Goal: Check status: Check status

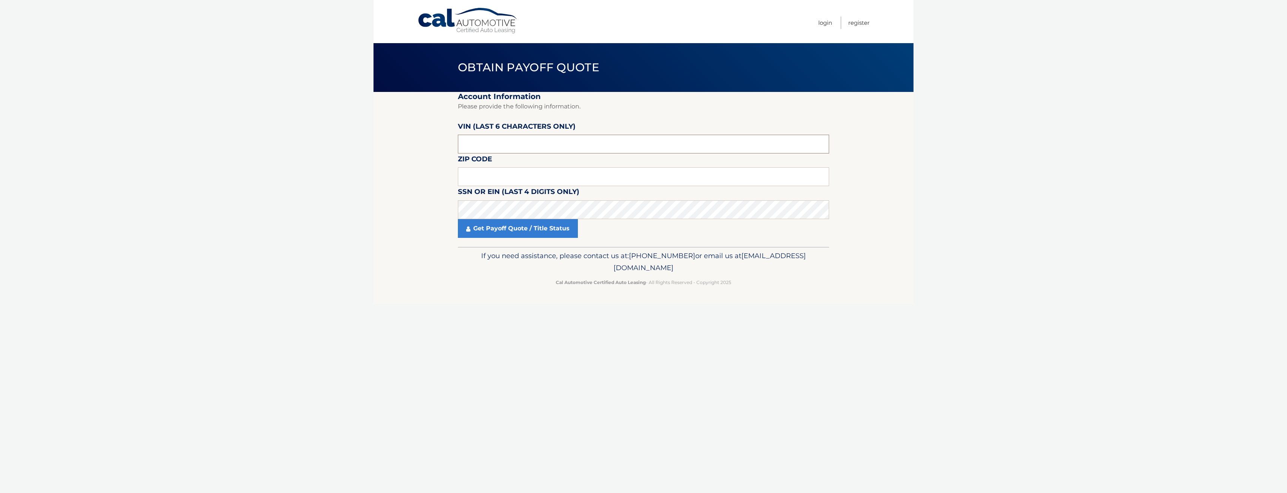
click at [473, 142] on input "text" at bounding box center [643, 144] width 371 height 19
paste input "069925"
type input "069925"
click at [476, 174] on input "text" at bounding box center [643, 176] width 371 height 19
click at [467, 176] on input "text" at bounding box center [643, 176] width 371 height 19
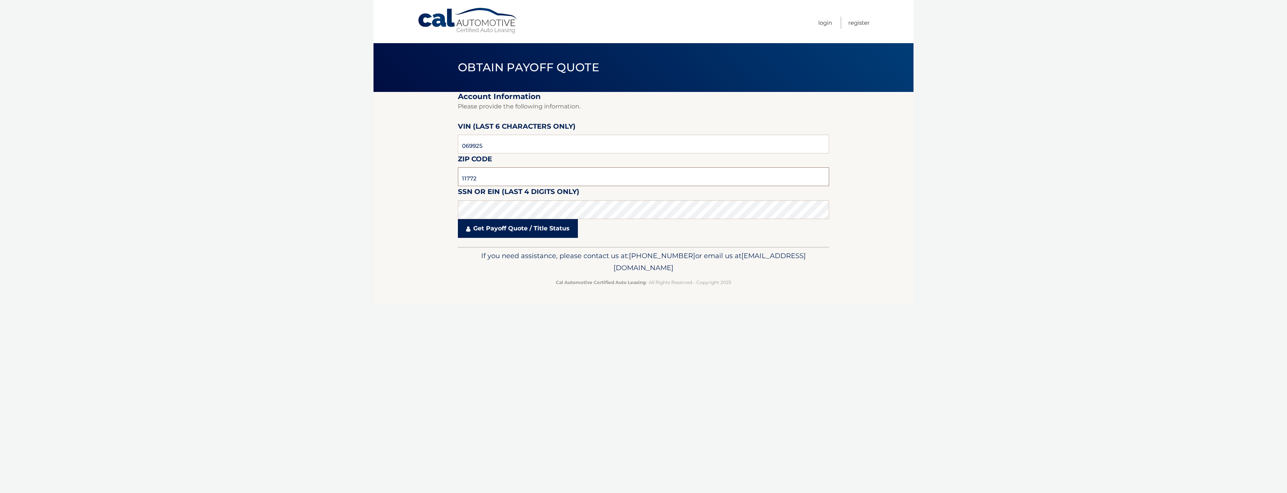
type input "11772"
click at [511, 231] on link "Get Payoff Quote / Title Status" at bounding box center [518, 228] width 120 height 19
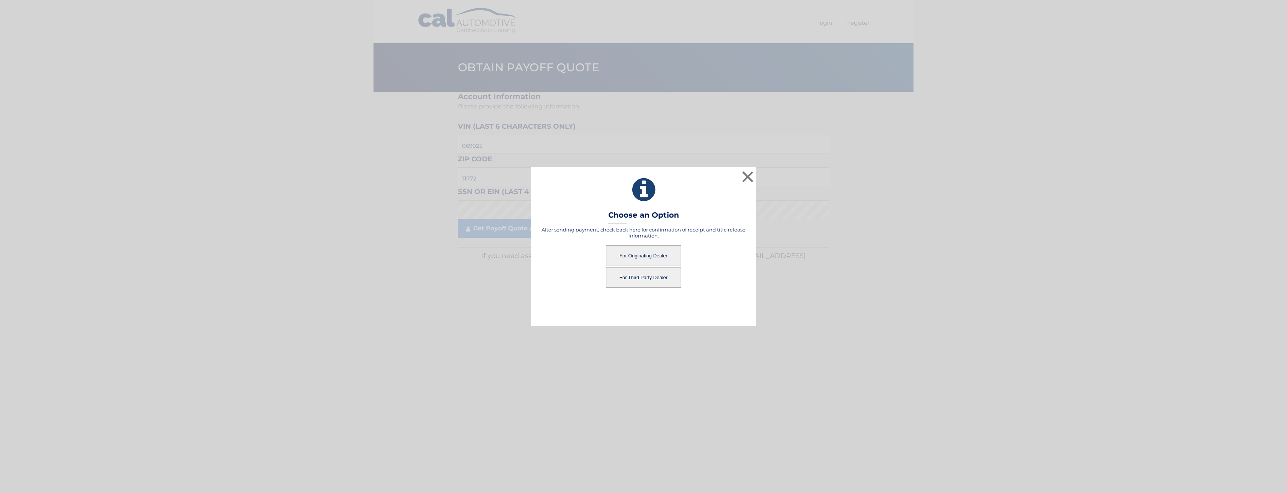
click at [628, 254] on button "For Originating Dealer" at bounding box center [643, 255] width 75 height 21
click at [629, 254] on button "For Originating Dealer" at bounding box center [643, 255] width 75 height 21
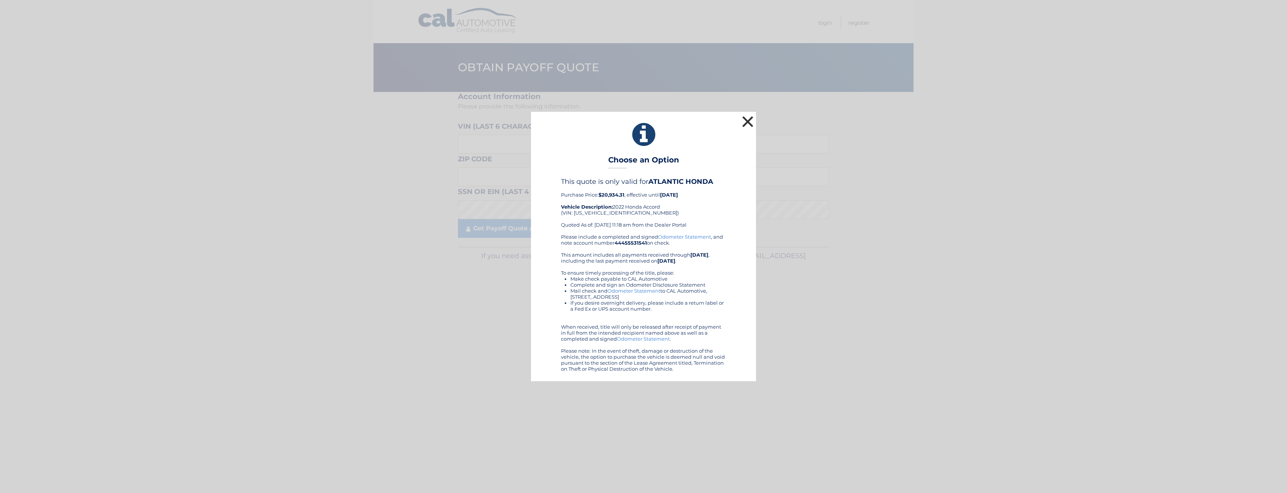
click at [747, 121] on button "×" at bounding box center [747, 121] width 15 height 15
